Goal: Task Accomplishment & Management: Manage account settings

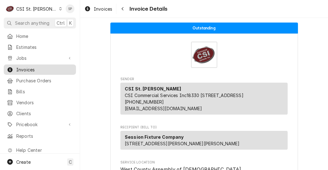
click at [52, 66] on div "Invoices" at bounding box center [40, 70] width 70 height 8
click at [49, 66] on span "Invoices" at bounding box center [44, 69] width 57 height 7
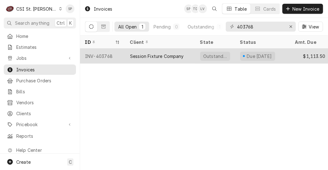
click at [141, 54] on div "Session Fixture Company" at bounding box center [157, 56] width 54 height 7
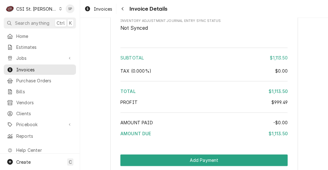
scroll to position [1139, 0]
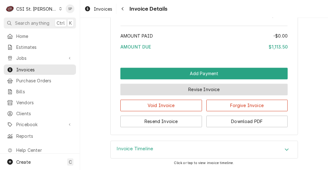
click at [199, 90] on button "Revise Invoice" at bounding box center [204, 90] width 167 height 12
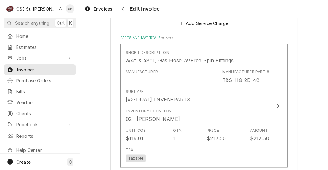
scroll to position [826, 0]
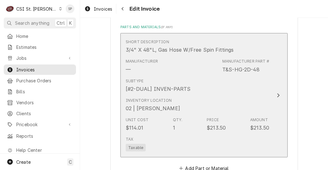
click at [214, 117] on div "Price" at bounding box center [213, 120] width 12 height 6
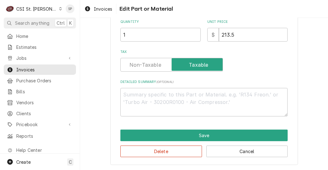
scroll to position [182, 0]
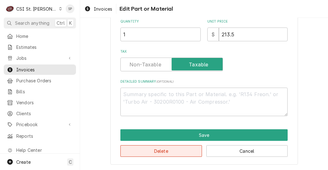
click at [162, 152] on button "Delete" at bounding box center [162, 151] width 82 height 12
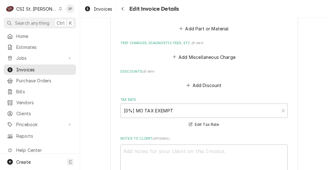
scroll to position [972, 0]
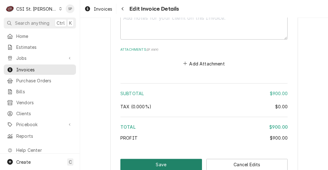
click at [156, 159] on button "Save" at bounding box center [162, 165] width 82 height 12
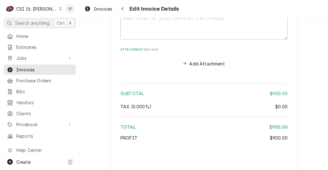
type textarea "x"
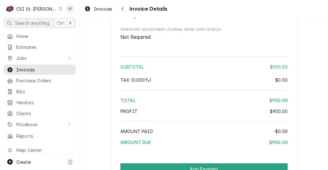
scroll to position [1034, 0]
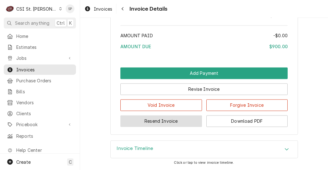
click at [156, 120] on button "Resend Invoice" at bounding box center [162, 121] width 82 height 12
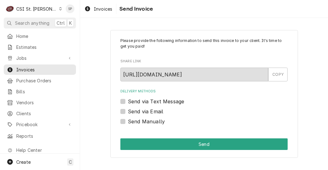
click at [132, 110] on label "Send via Email" at bounding box center [145, 112] width 35 height 8
click at [132, 110] on input "Send via Email" at bounding box center [211, 115] width 167 height 14
checkbox input "true"
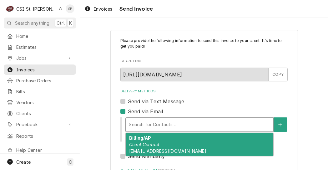
click at [140, 122] on div "Delivery Methods" at bounding box center [199, 124] width 141 height 11
click at [141, 142] on em "Client Contact" at bounding box center [144, 144] width 30 height 5
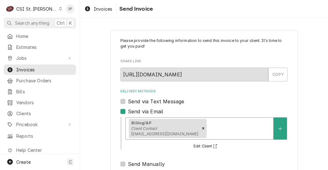
type textarea "x"
type input "d"
type textarea "x"
type input "da"
type textarea "x"
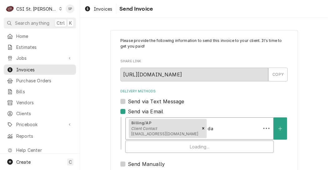
type input "dav"
type textarea "x"
type input "dave"
type textarea "x"
type input "dave."
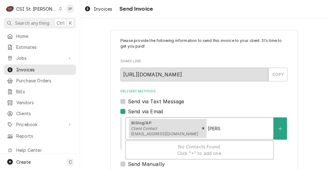
type textarea "x"
type input "dave.l"
type textarea "x"
type input "dave.li"
type textarea "x"
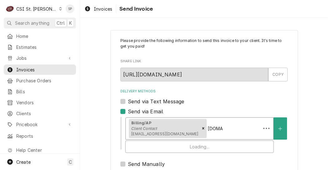
type input "dave.lin"
type textarea "x"
type input "dave.lind"
type textarea "x"
type input "dave.linds"
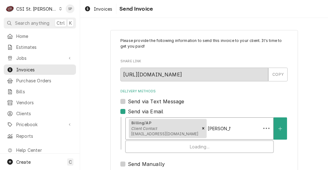
type textarea "x"
type input "dave.lindse"
type textarea "x"
type input "dave.lindsey"
type textarea "x"
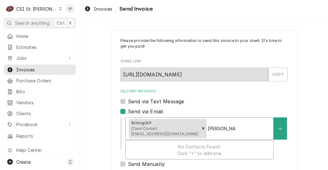
type input "dave.lindsey@"
type textarea "x"
type input "dave.lindsey@s"
type textarea "x"
type input "dave.lindsey@si"
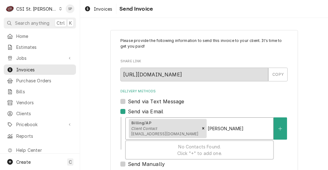
type textarea "x"
type input "dave.lindsey@s"
type textarea "x"
type input "dave.lindsey@"
type textarea "x"
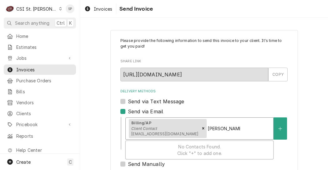
type input "dave.lindsey@s"
type textarea "x"
type input "dave.lindsey@si"
type textarea "x"
type input "dave.lindsey@s"
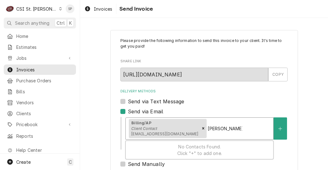
type textarea "x"
type input "dave.lindsey@"
type textarea "x"
type input "dave.lindsey@c"
type textarea "x"
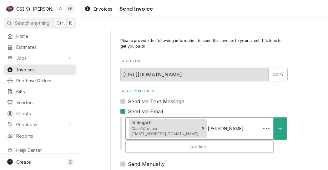
type input "dave.lindsey@cs"
type textarea "x"
type input "dave.lindsey@csi"
type textarea "x"
type input "dave.lindsey@csi1"
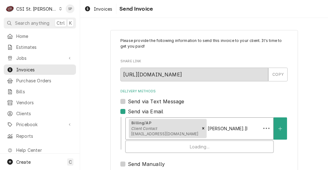
type textarea "x"
type input "dave.lindsey@csi1."
type textarea "x"
type input "dave.lindsey@csi1.o"
type textarea "x"
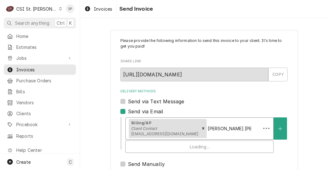
type input "dave.lindsey@csi1."
type textarea "x"
type input "dave.lindsey@csi1.c"
type textarea "x"
type input "dave.lindsey@csi1.co"
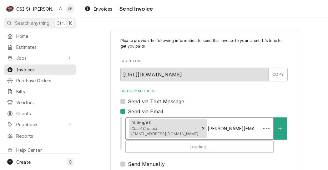
type textarea "x"
type input "dave.lindsey@csi1.com"
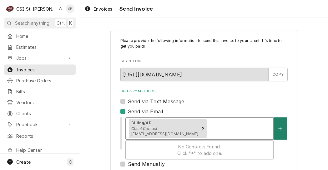
click at [274, 130] on button "Delivery Methods" at bounding box center [280, 128] width 13 height 22
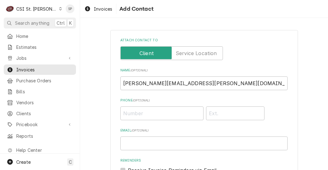
scroll to position [99, 0]
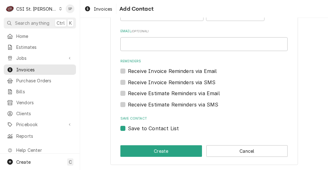
click at [129, 127] on label "Save to Contact List" at bounding box center [153, 129] width 51 height 8
click at [129, 127] on input "Save to Contact List" at bounding box center [211, 132] width 167 height 14
checkbox input "false"
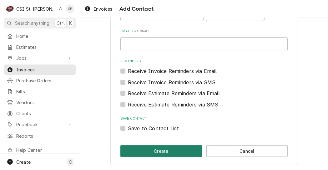
click at [141, 154] on button "Create" at bounding box center [162, 151] width 82 height 12
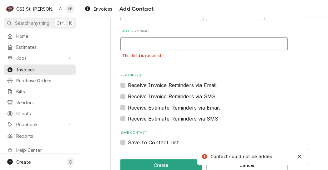
click at [170, 41] on input "Email ( optional )" at bounding box center [204, 44] width 167 height 14
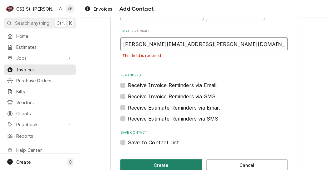
type input "dave.lindsey@csi1.com"
click at [144, 160] on button "Create" at bounding box center [162, 165] width 82 height 12
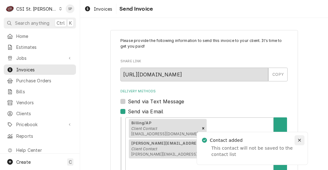
click at [299, 141] on icon "Notifications alt+T" at bounding box center [299, 140] width 3 height 3
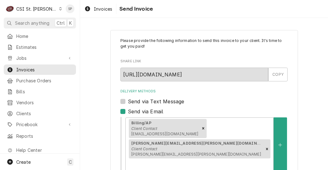
scroll to position [103, 0]
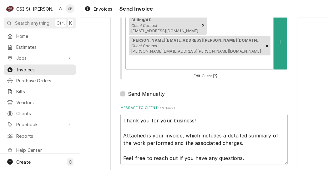
type textarea "x"
